Goal: Task Accomplishment & Management: Complete application form

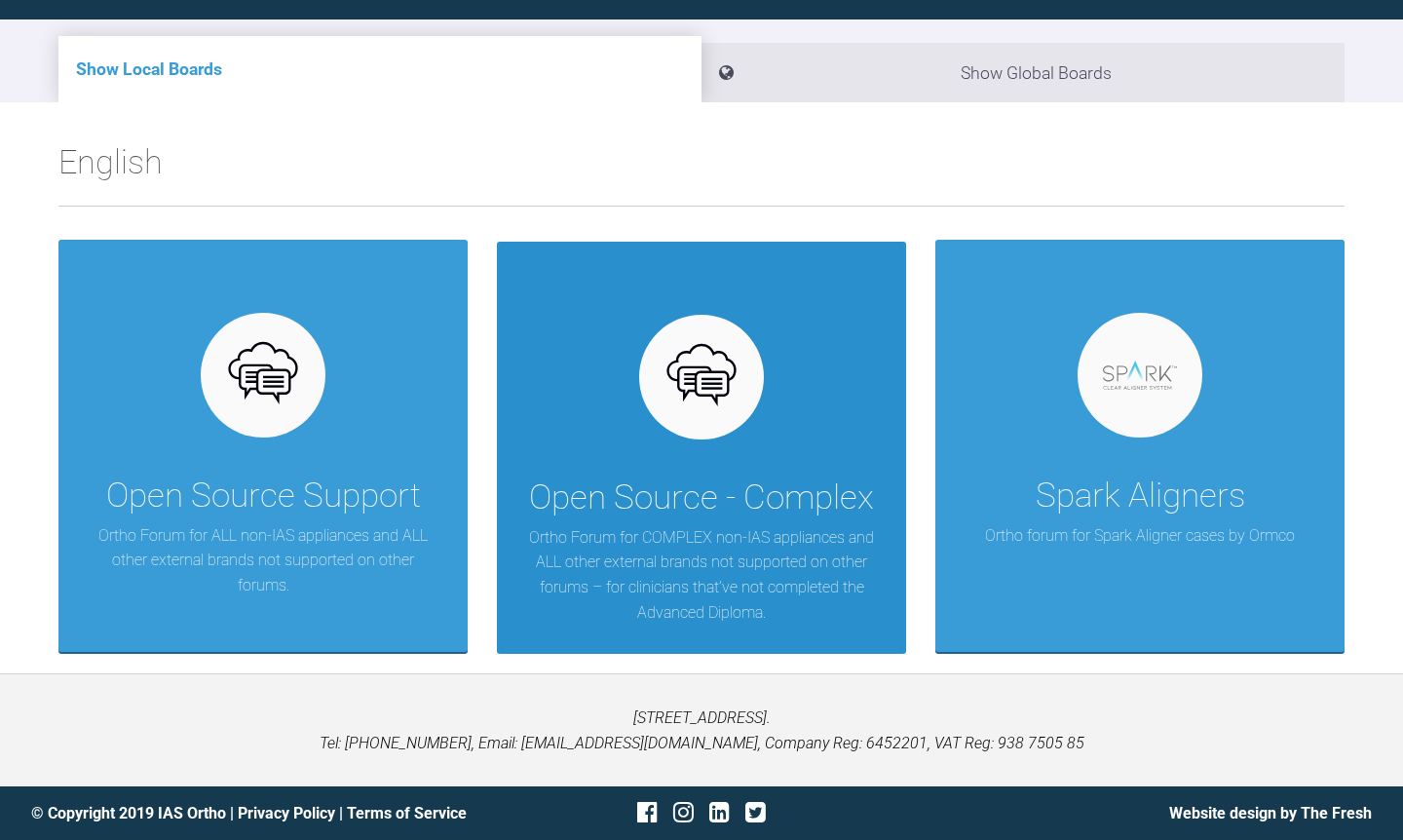
scroll to position [312, 0]
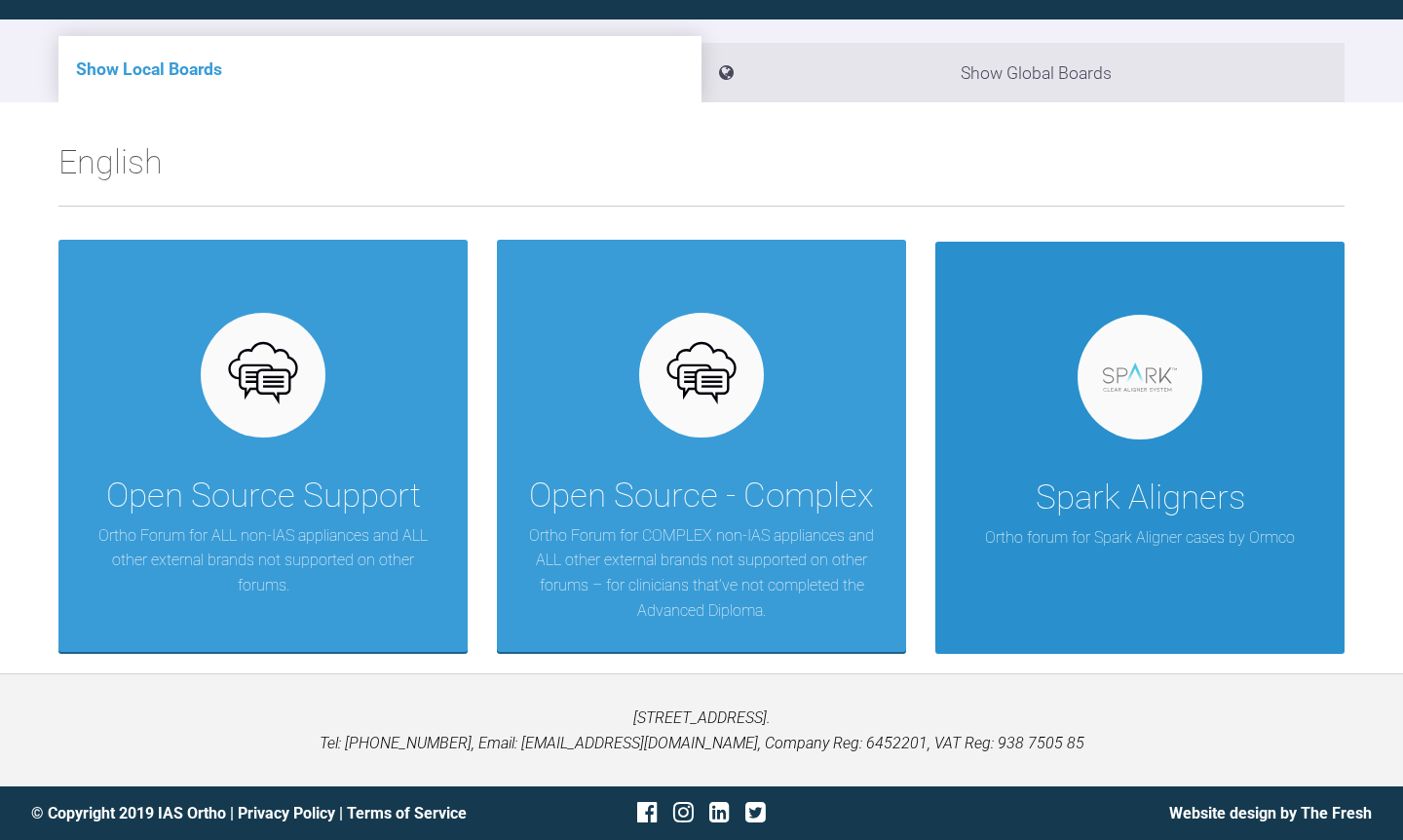
click at [1131, 485] on div "Spark Aligners" at bounding box center [1140, 497] width 209 height 55
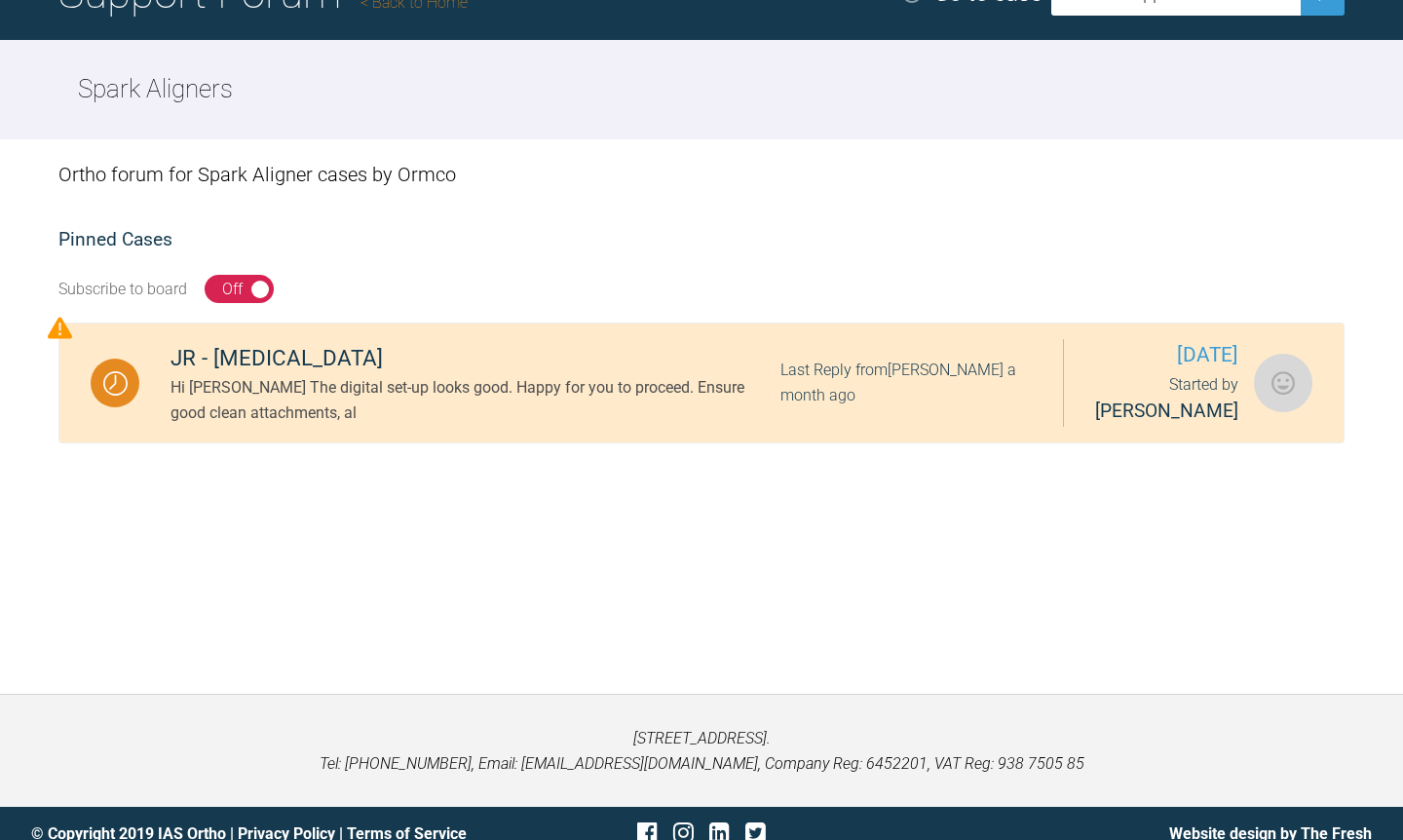
scroll to position [175, 0]
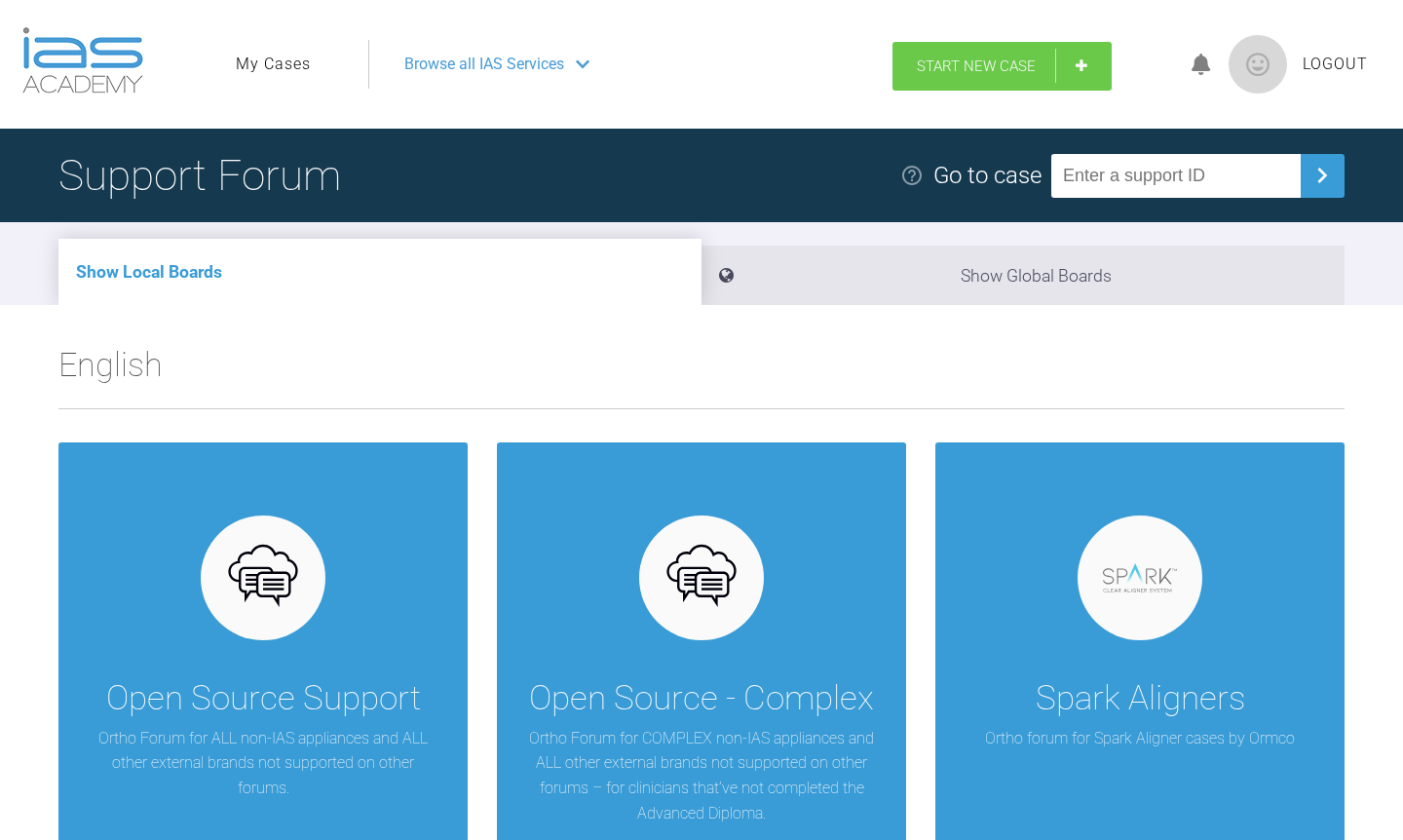
click at [991, 91] on link "Start New Case" at bounding box center [1002, 66] width 219 height 49
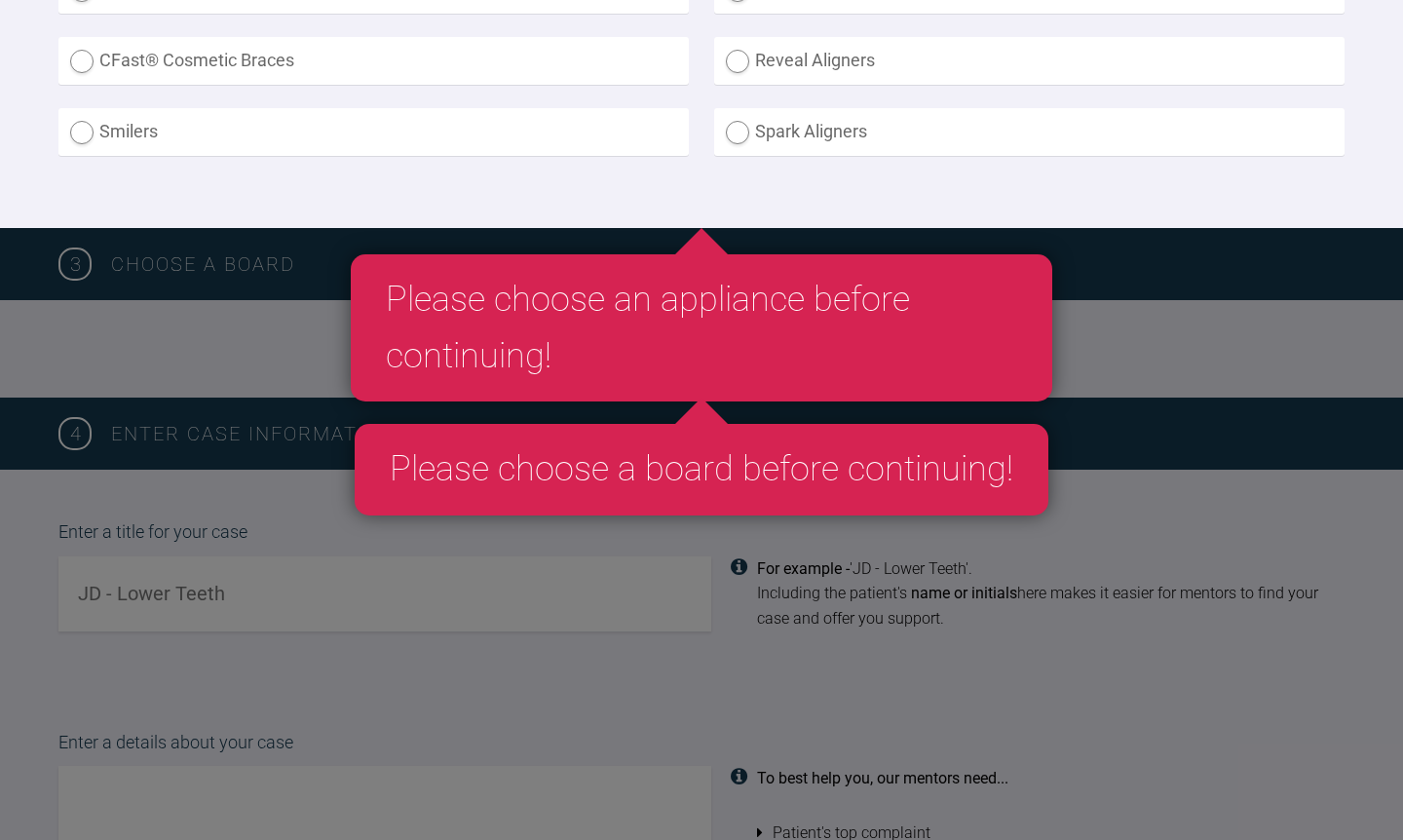
scroll to position [804, 0]
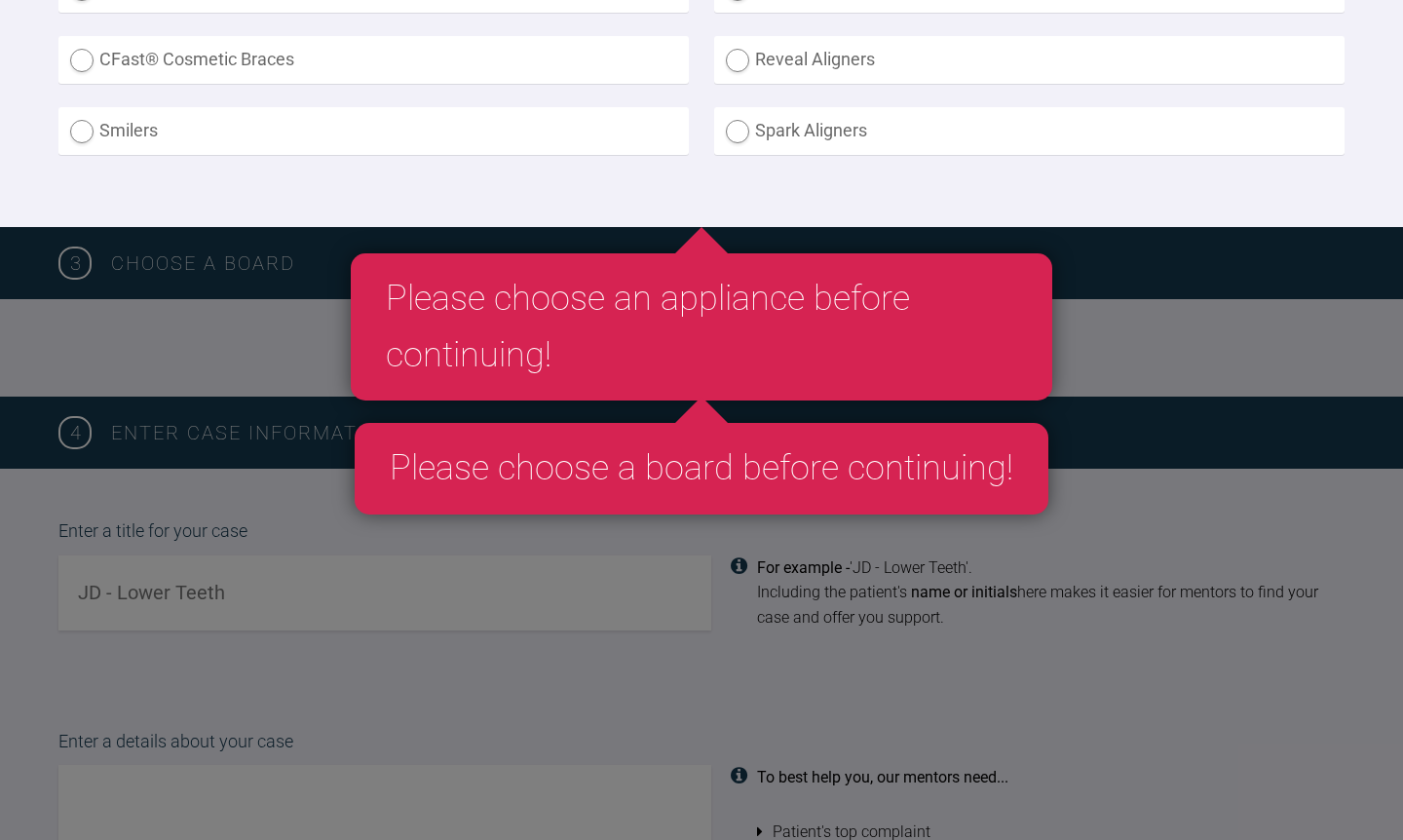
click at [735, 154] on label "Spark Aligners" at bounding box center [1029, 132] width 631 height 48
radio Aligners "true"
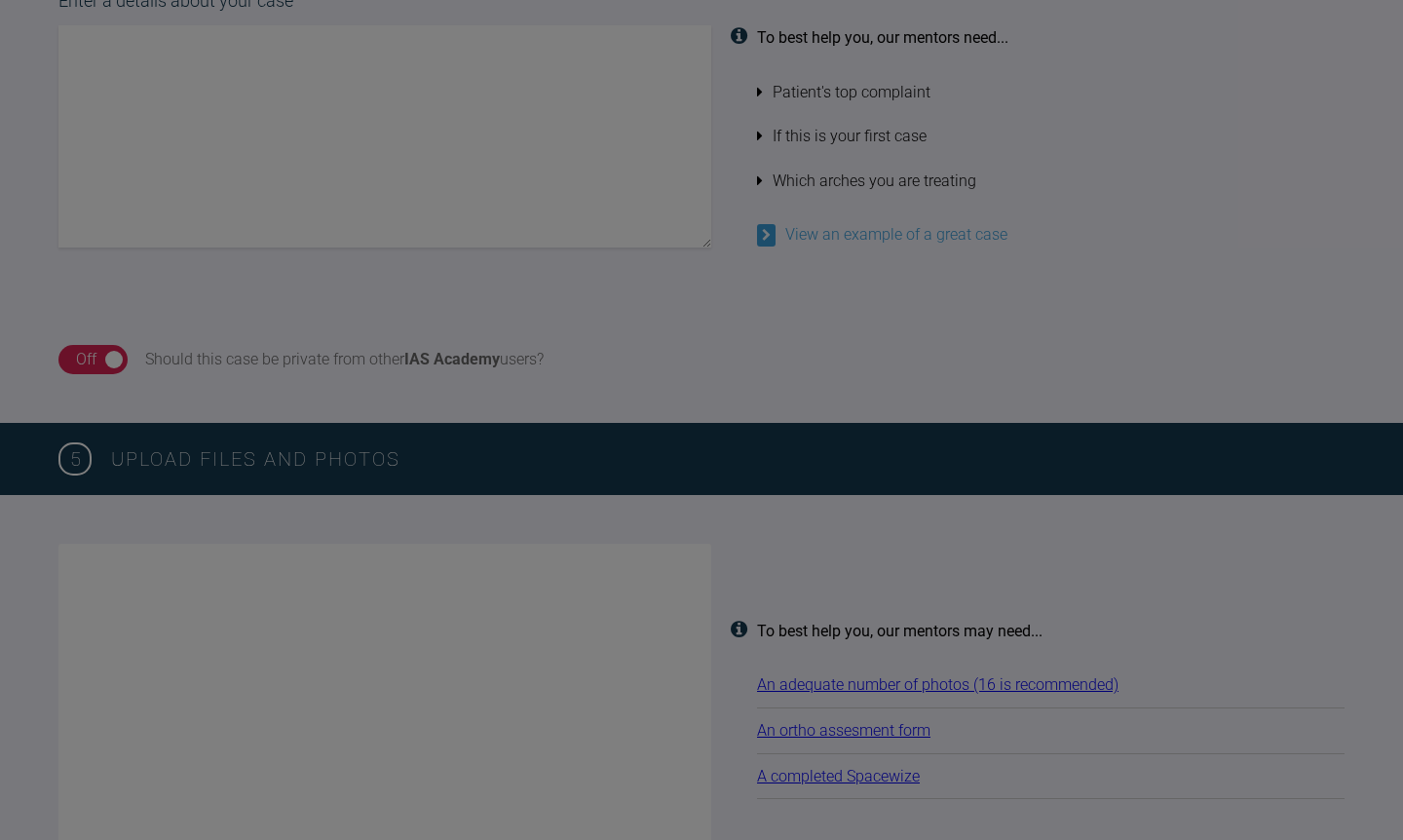
scroll to position [1695, 0]
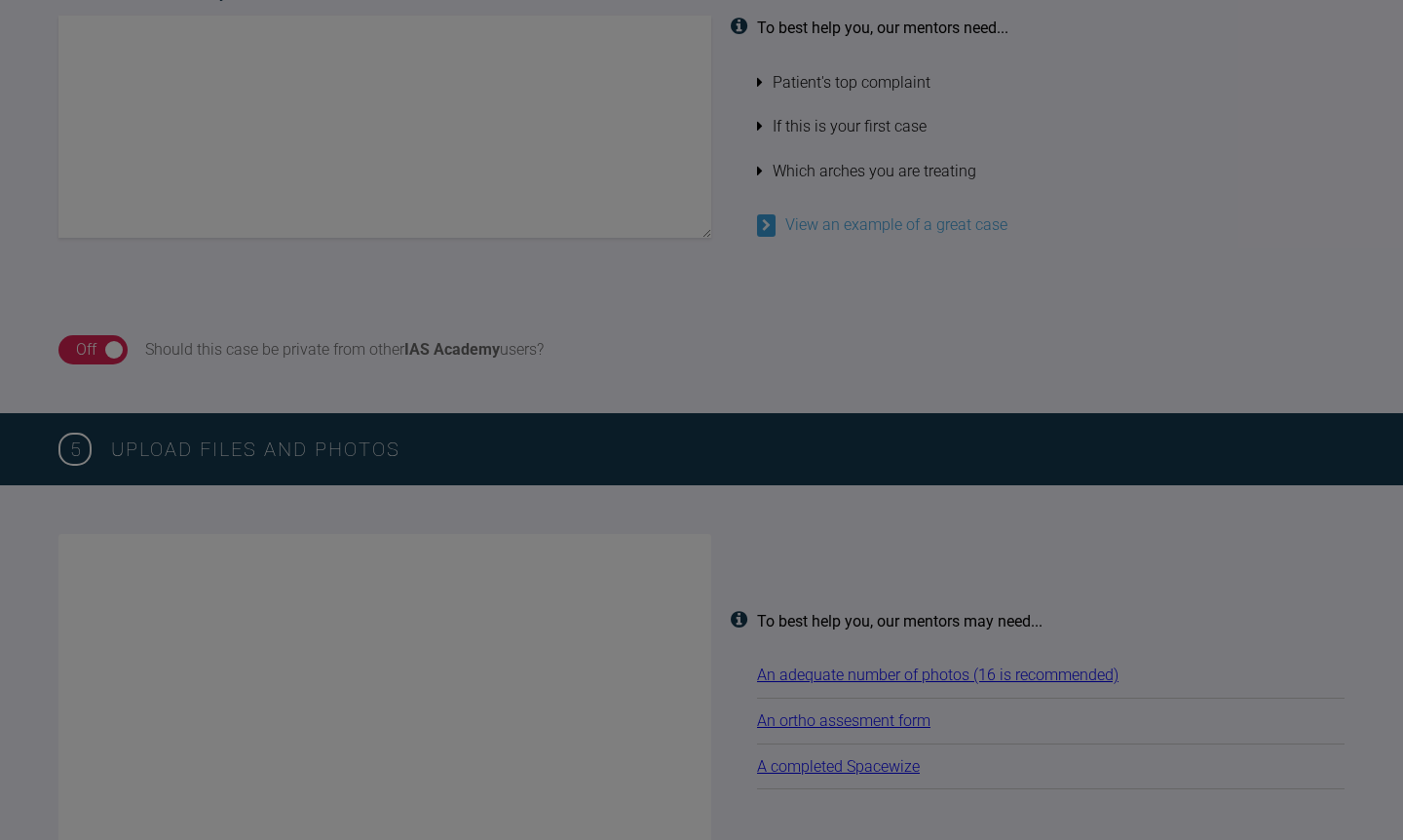
click at [921, 323] on div "Please choose a board before continuing! 4 Enter case information Enter a title…" at bounding box center [702, 339] width 1403 height 1384
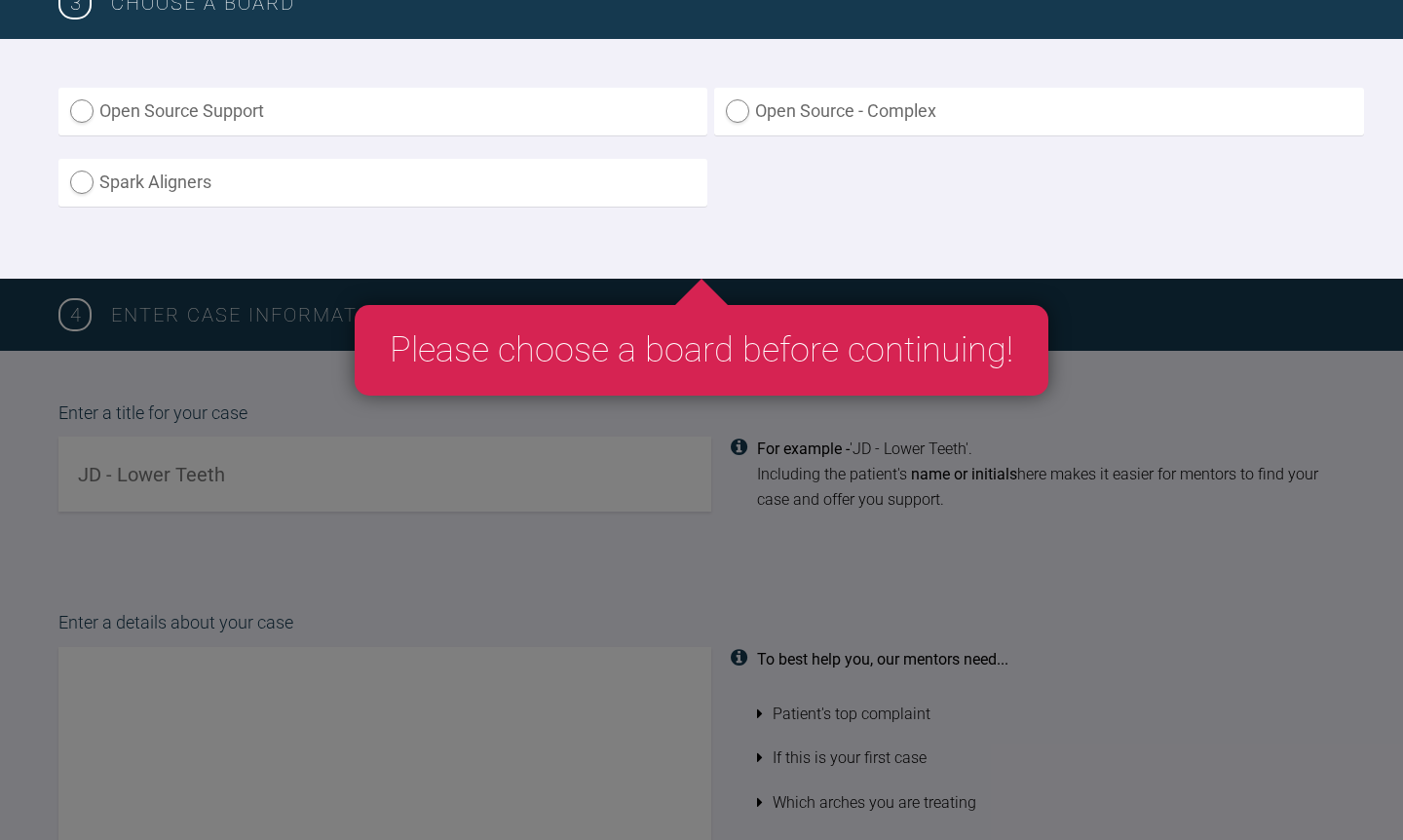
scroll to position [1120, 0]
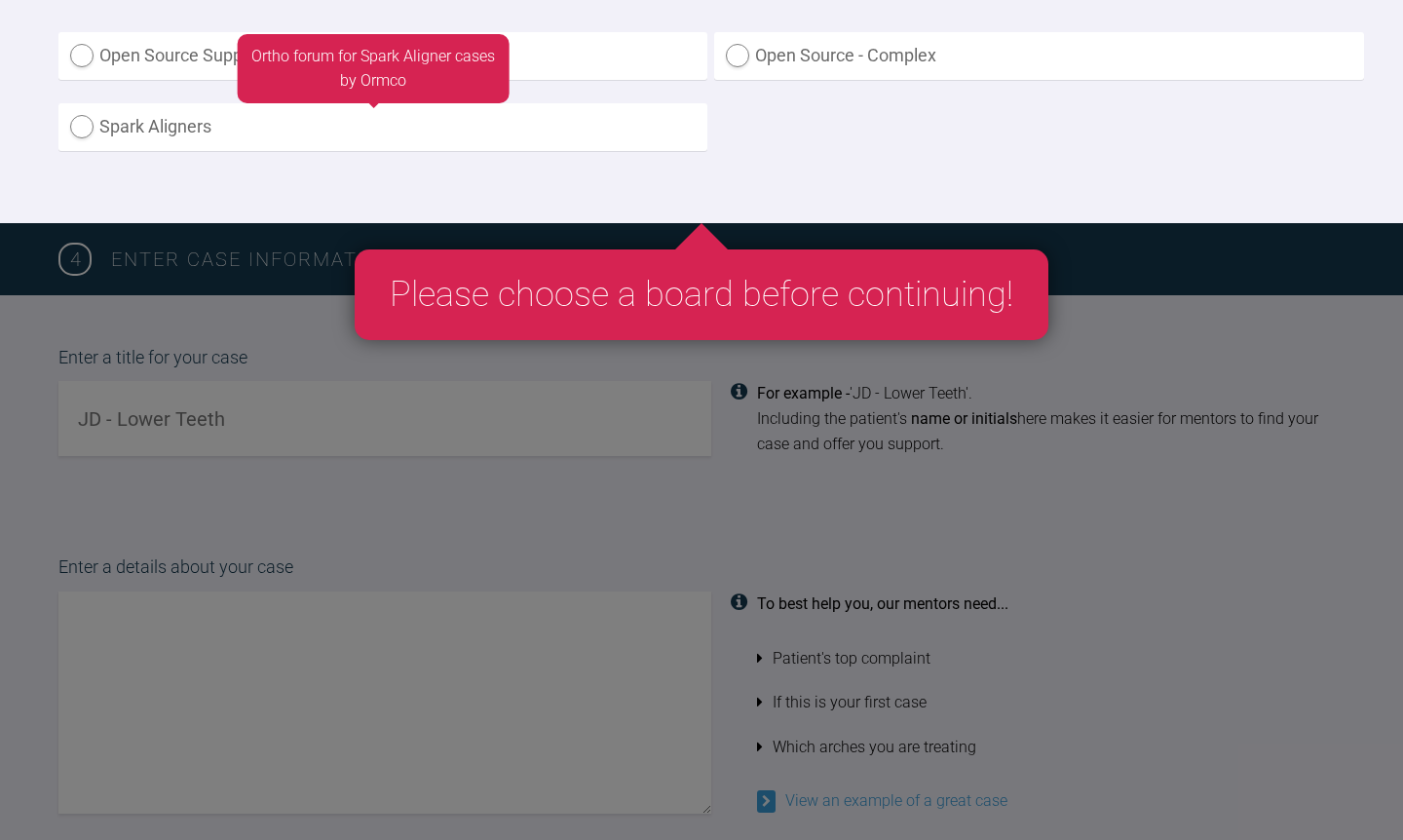
click at [128, 151] on label "Spark Aligners" at bounding box center [383, 128] width 649 height 48
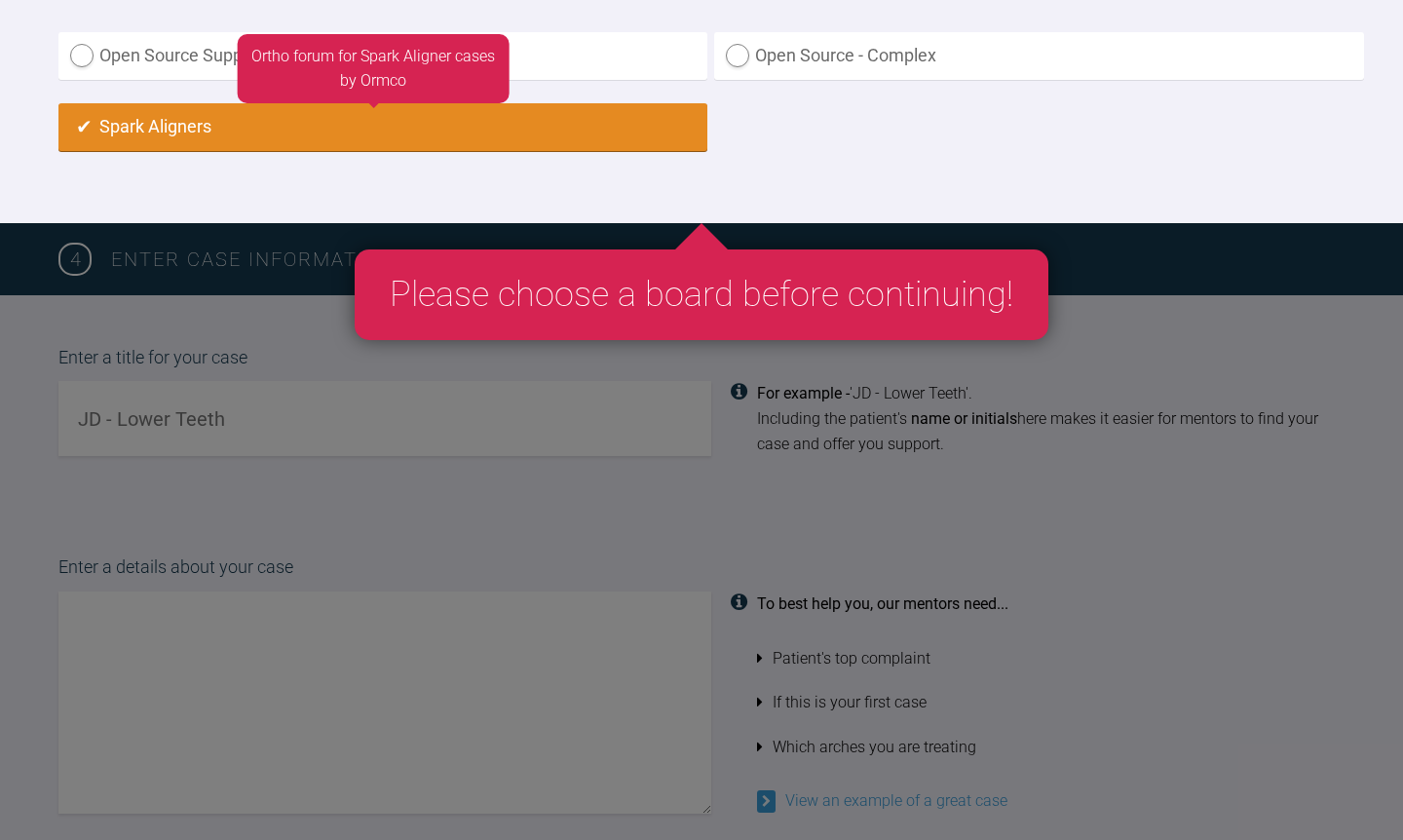
radio input "true"
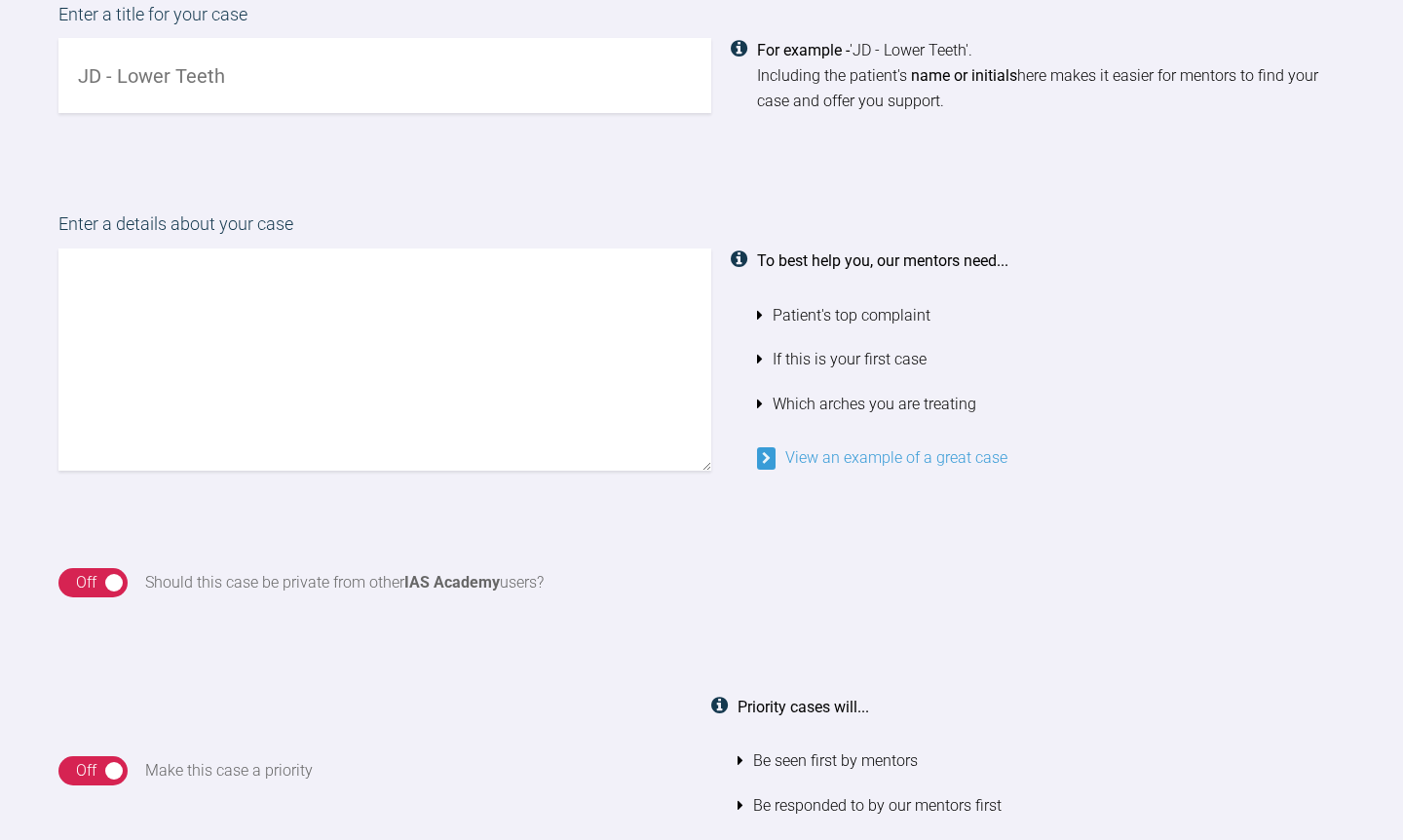
scroll to position [1461, 0]
click at [841, 468] on link "View an example of a great case" at bounding box center [882, 459] width 250 height 19
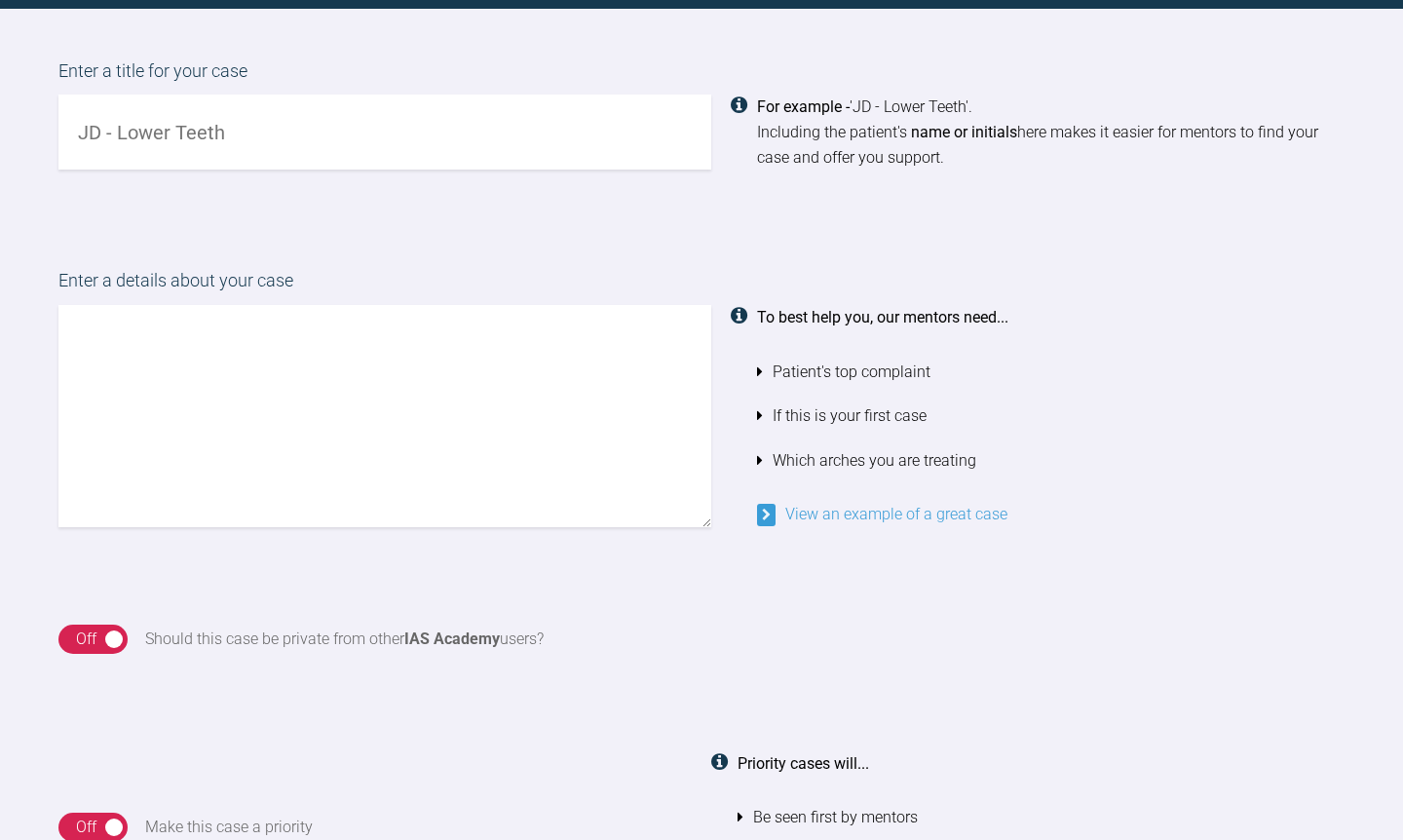
scroll to position [1408, 0]
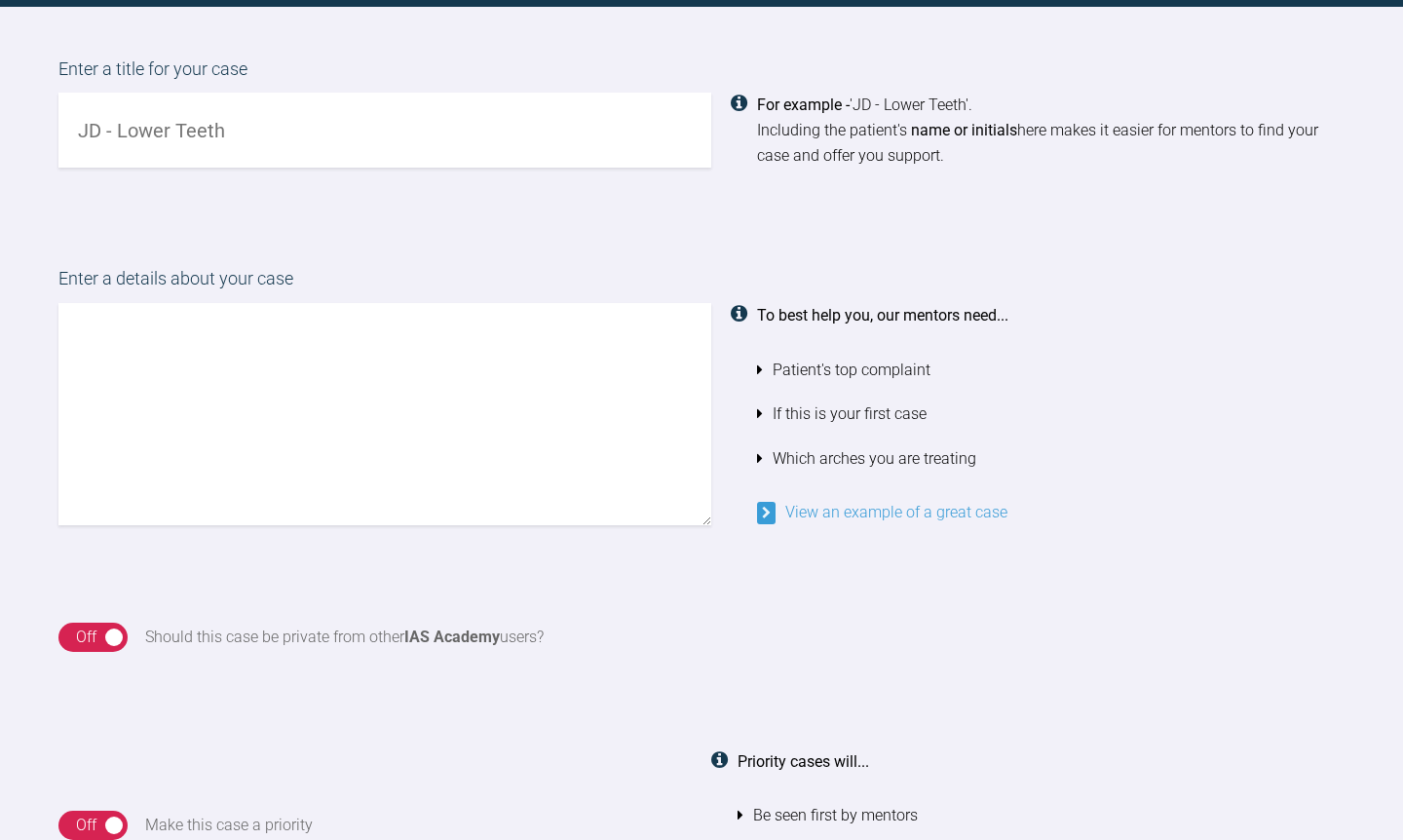
click at [767, 521] on link "View an example of a great case" at bounding box center [882, 512] width 250 height 19
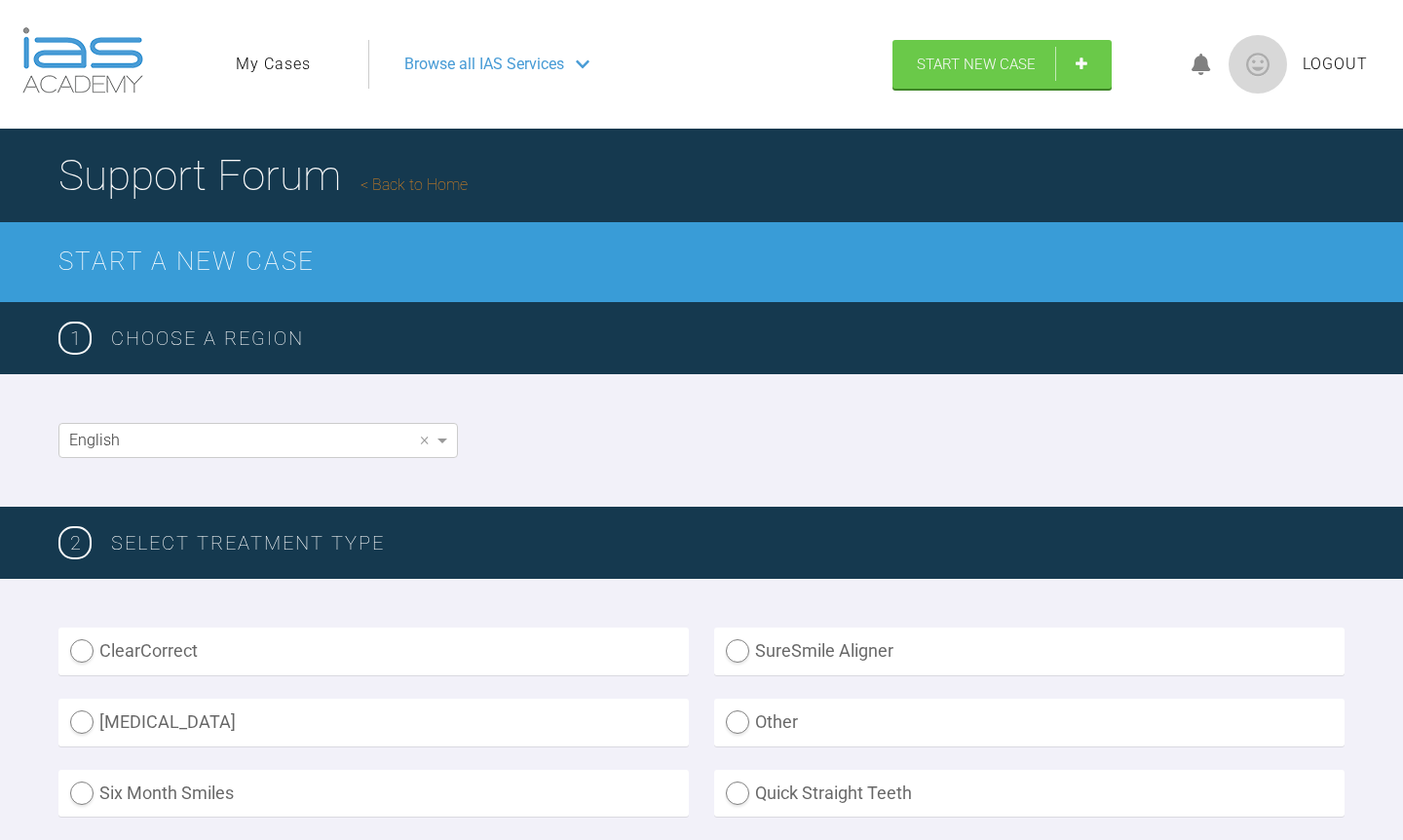
scroll to position [0, 0]
click at [537, 77] on span "Browse all IAS Services" at bounding box center [484, 64] width 159 height 25
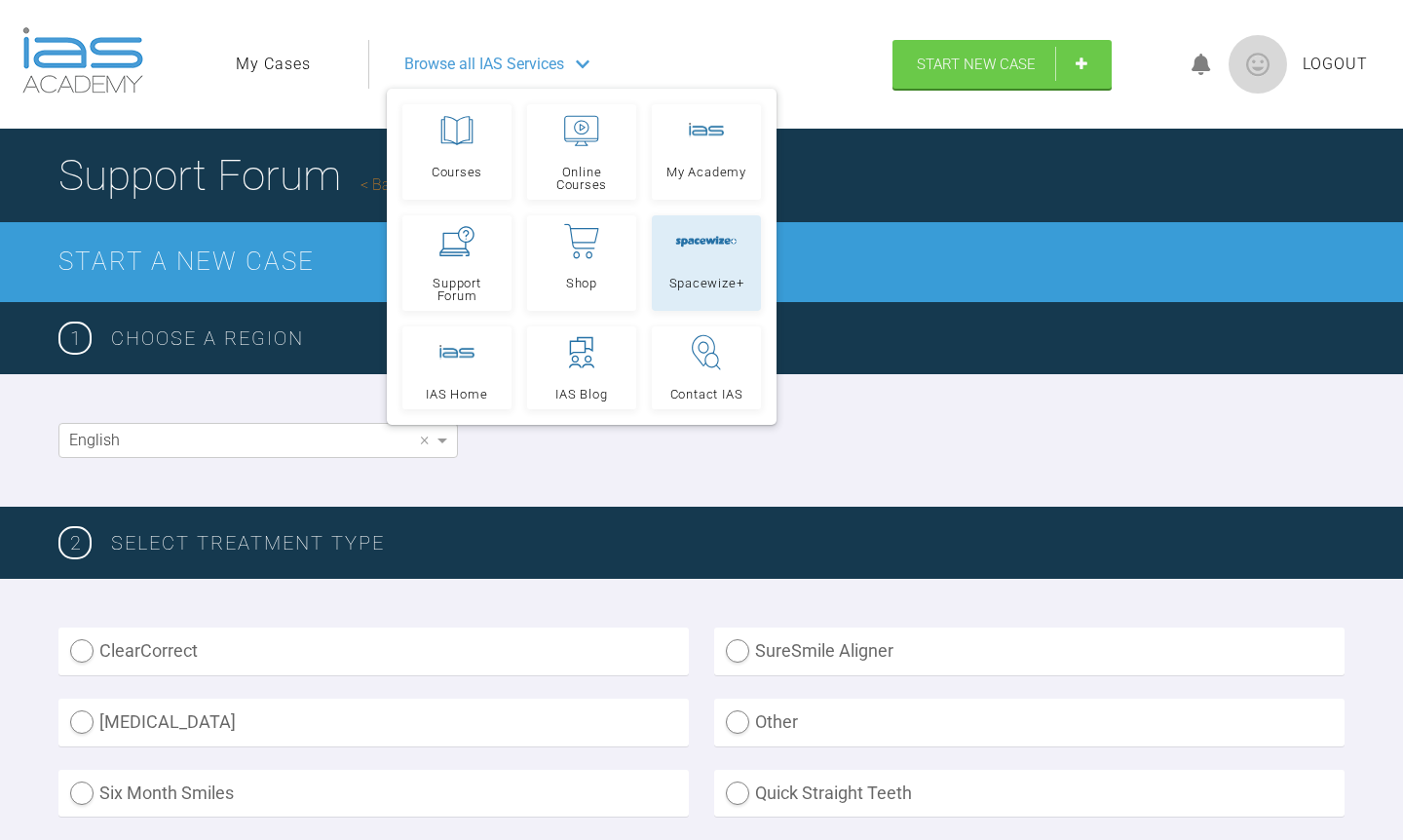
click at [697, 259] on div at bounding box center [706, 241] width 63 height 35
